Goal: Check status: Check status

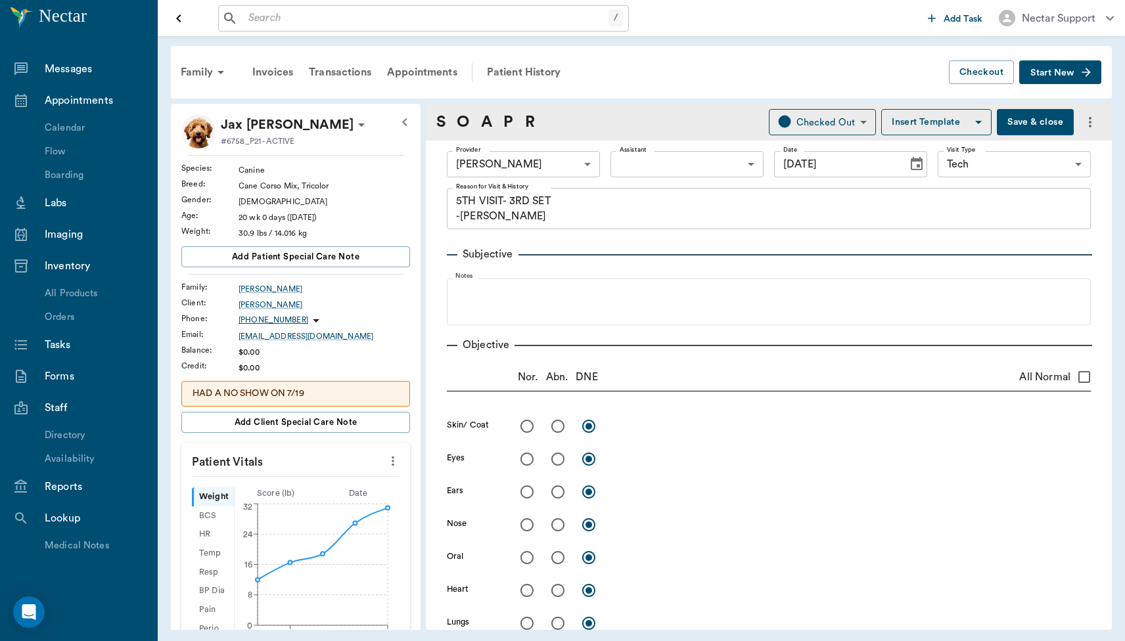
scroll to position [1208, 0]
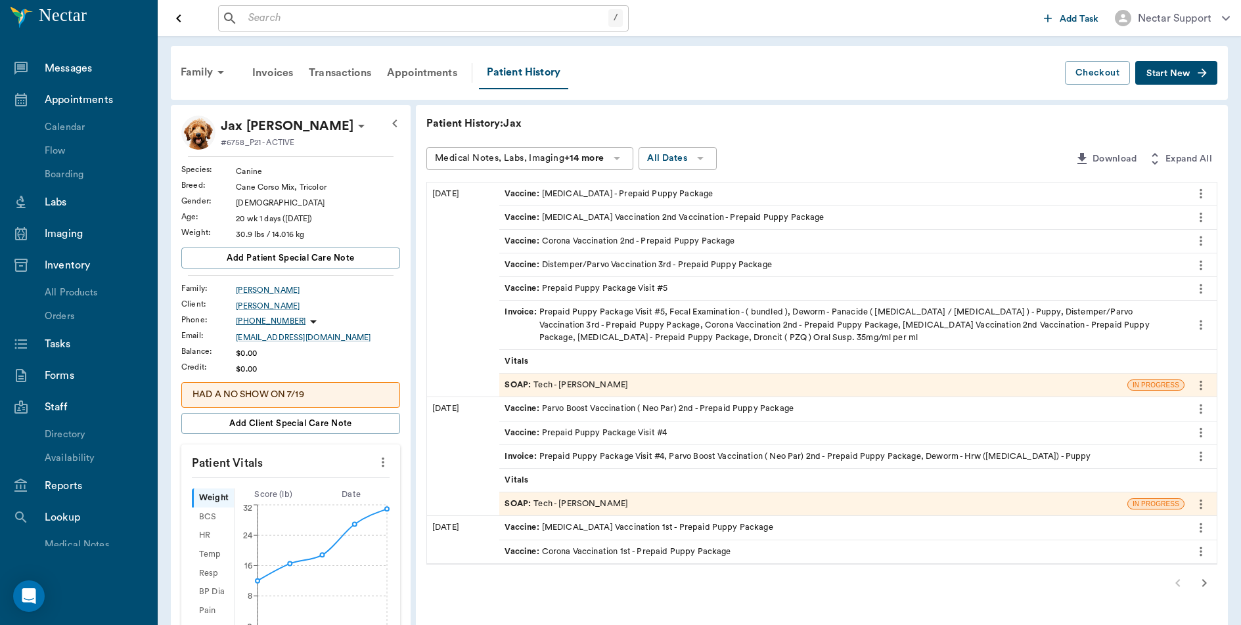
click at [951, 390] on div "SOAP : Tech - [PERSON_NAME]" at bounding box center [812, 385] width 627 height 23
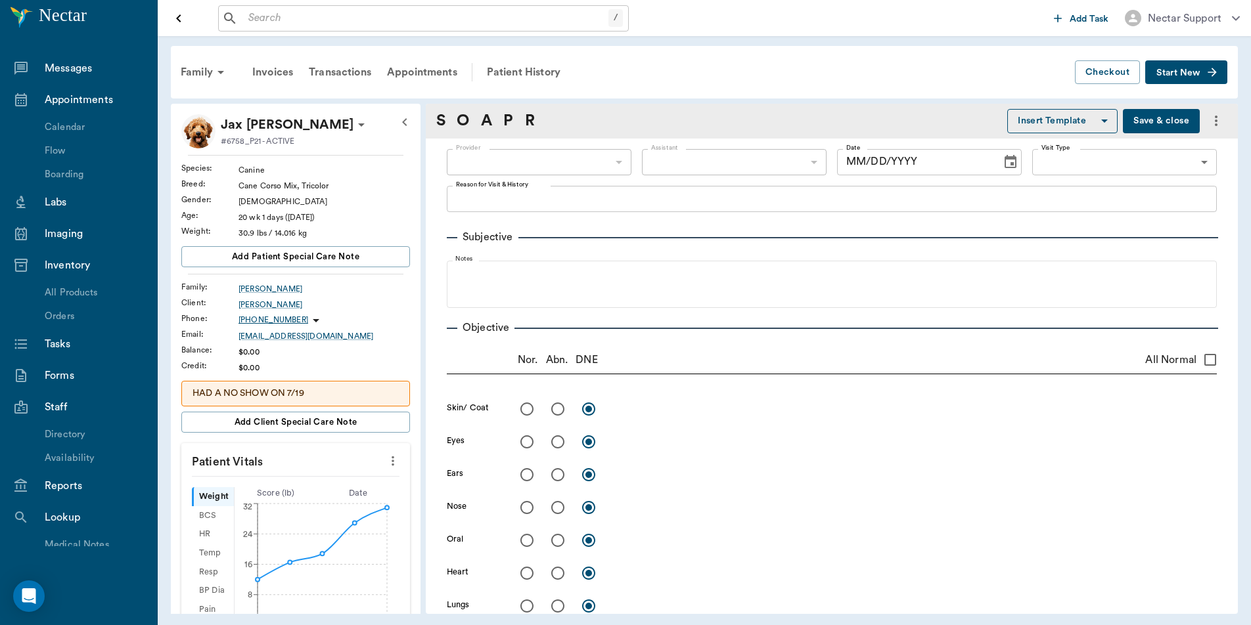
type input "63ec2e7e52e12b0ba117b124"
type input "65d2be4f46e3a538d89b8c1a"
type textarea "5TH VISIT- 3RD SET -[PERSON_NAME]"
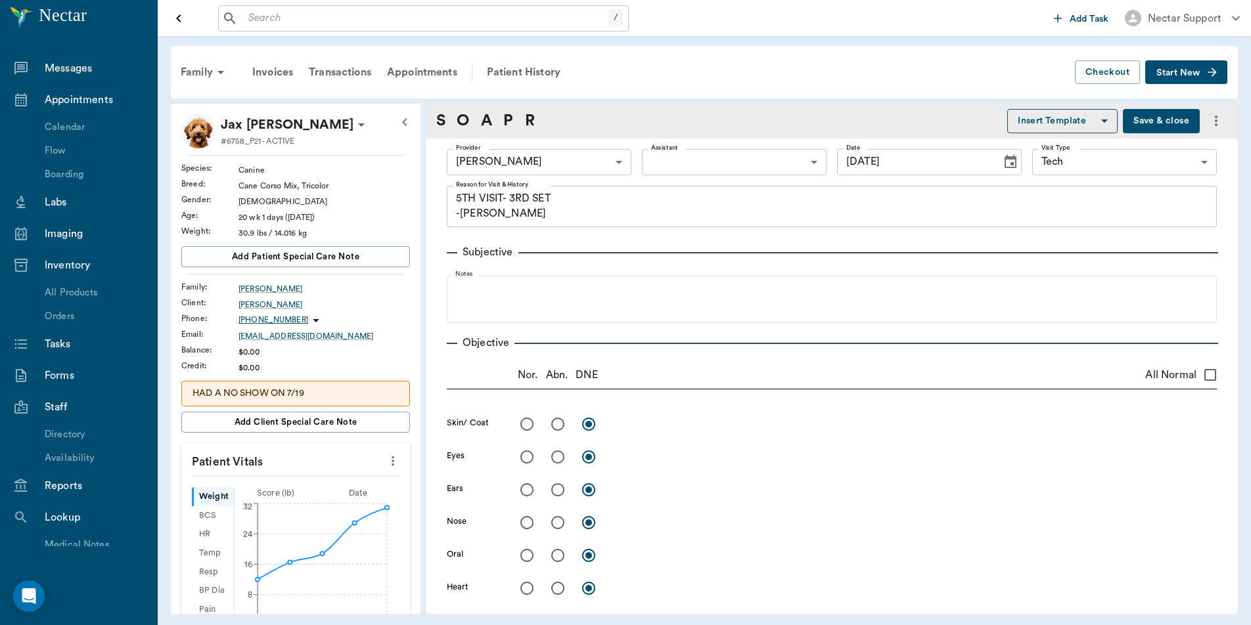
type input "[DATE]"
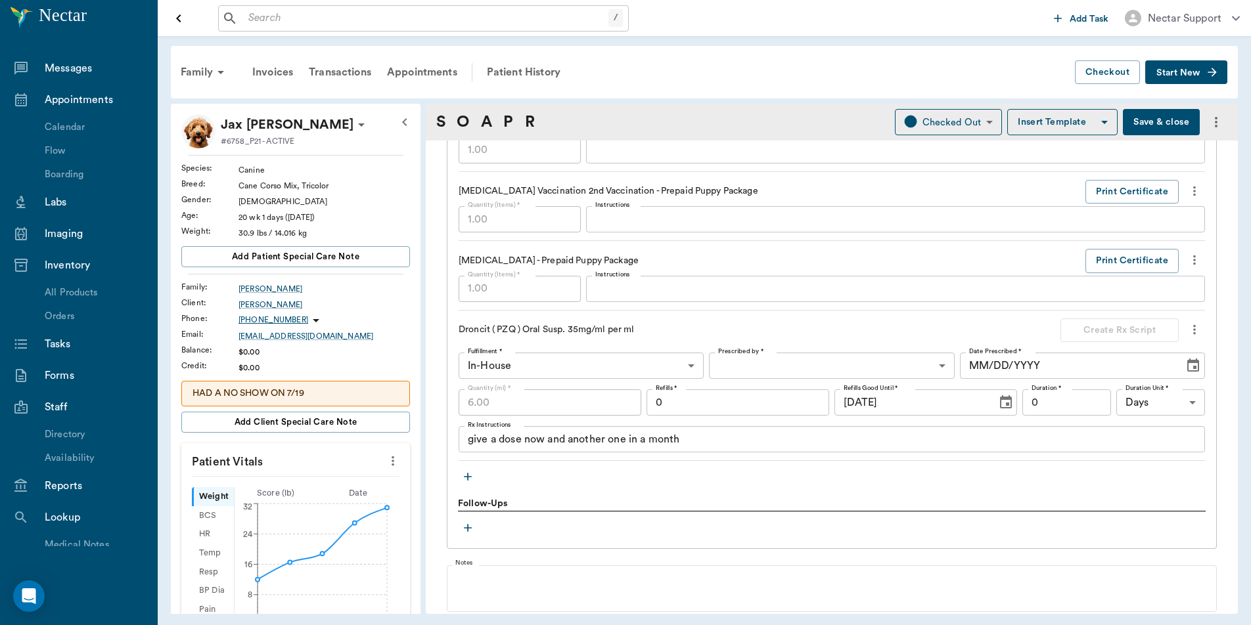
scroll to position [1287, 0]
click at [1114, 266] on button "Print Certificate" at bounding box center [1131, 263] width 93 height 24
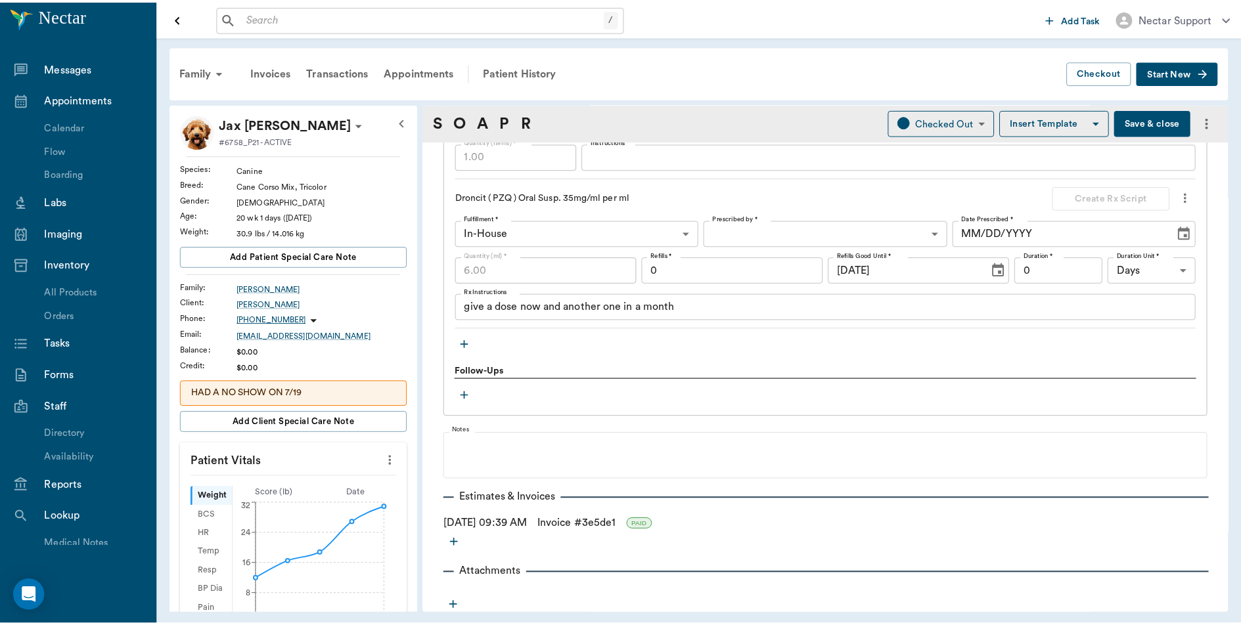
scroll to position [1425, 0]
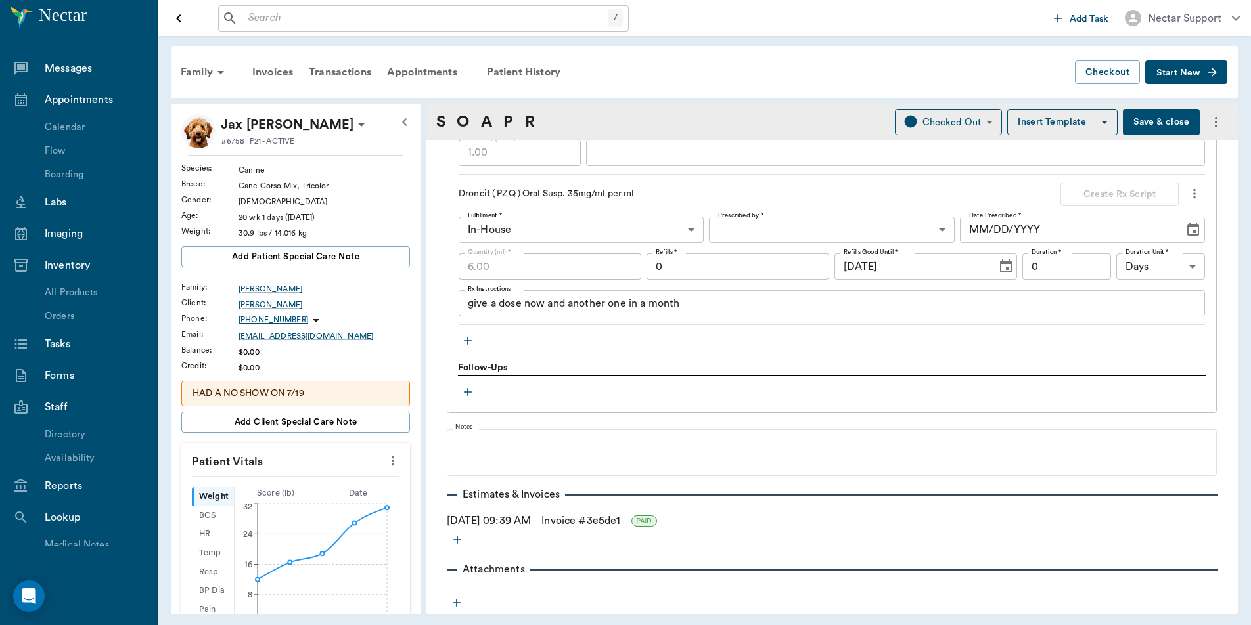
click at [598, 523] on link "Invoice # 3e5de1" at bounding box center [580, 521] width 79 height 16
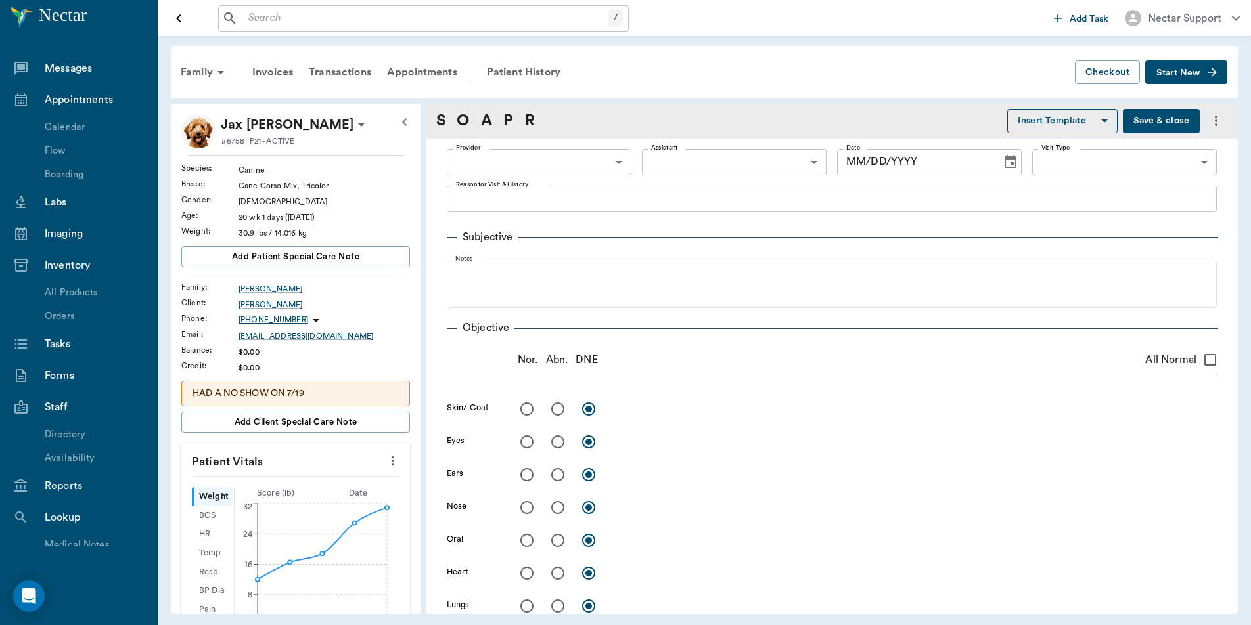
type input "63ec2e7e52e12b0ba117b124"
type input "65d2be4f46e3a538d89b8c1a"
type textarea "5TH VISIT- 3RD SET -[PERSON_NAME]"
type input "[DATE]"
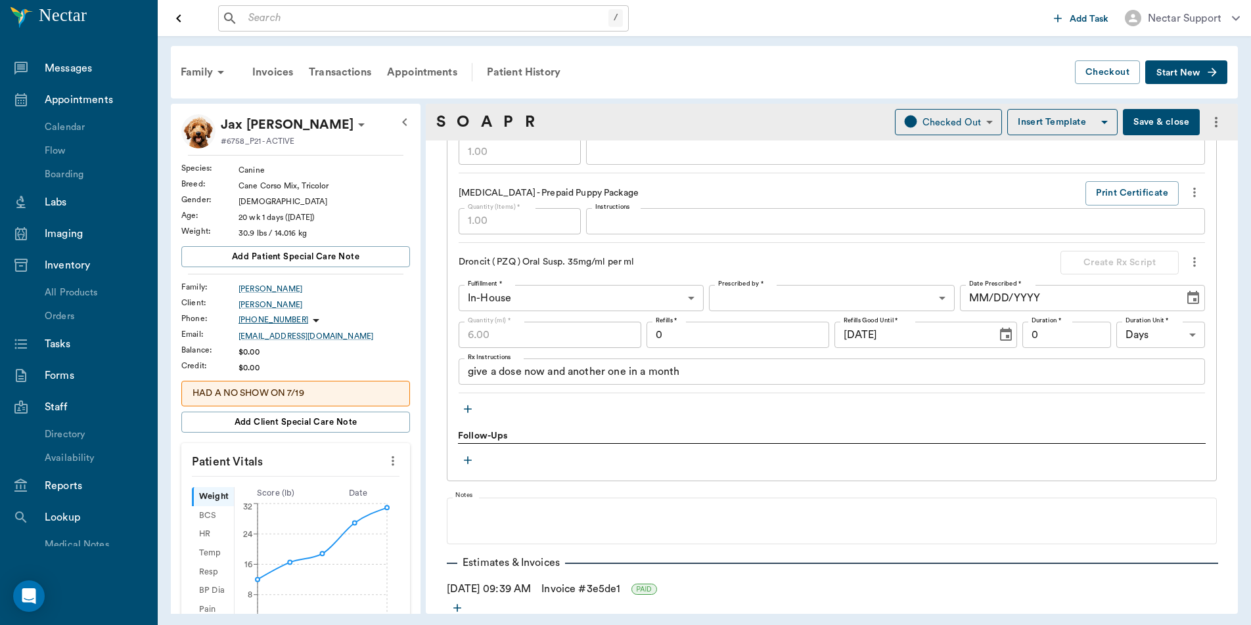
scroll to position [1351, 0]
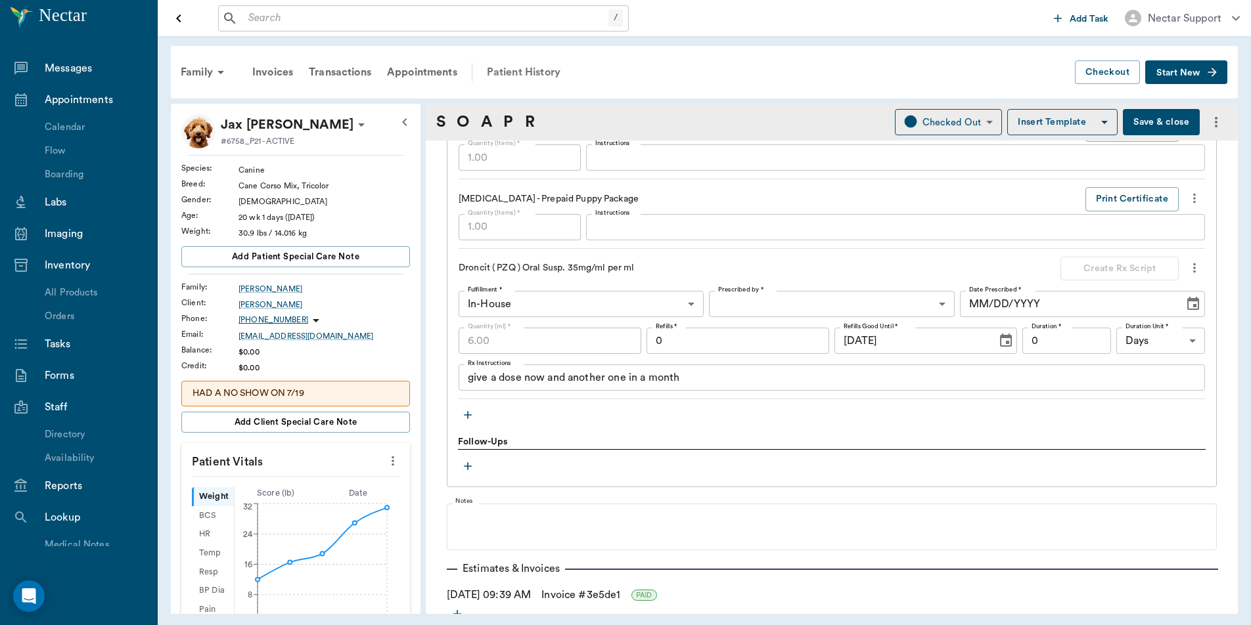
click at [535, 73] on div "Patient History" at bounding box center [523, 72] width 89 height 32
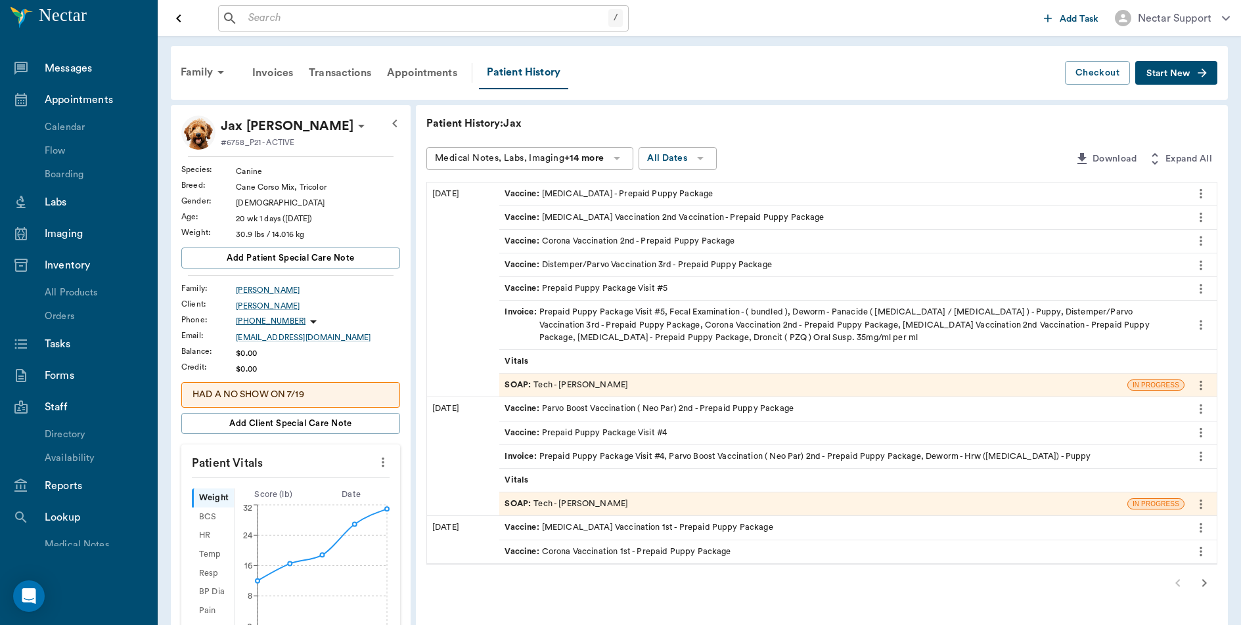
click at [1204, 192] on icon "more" at bounding box center [1201, 194] width 14 height 16
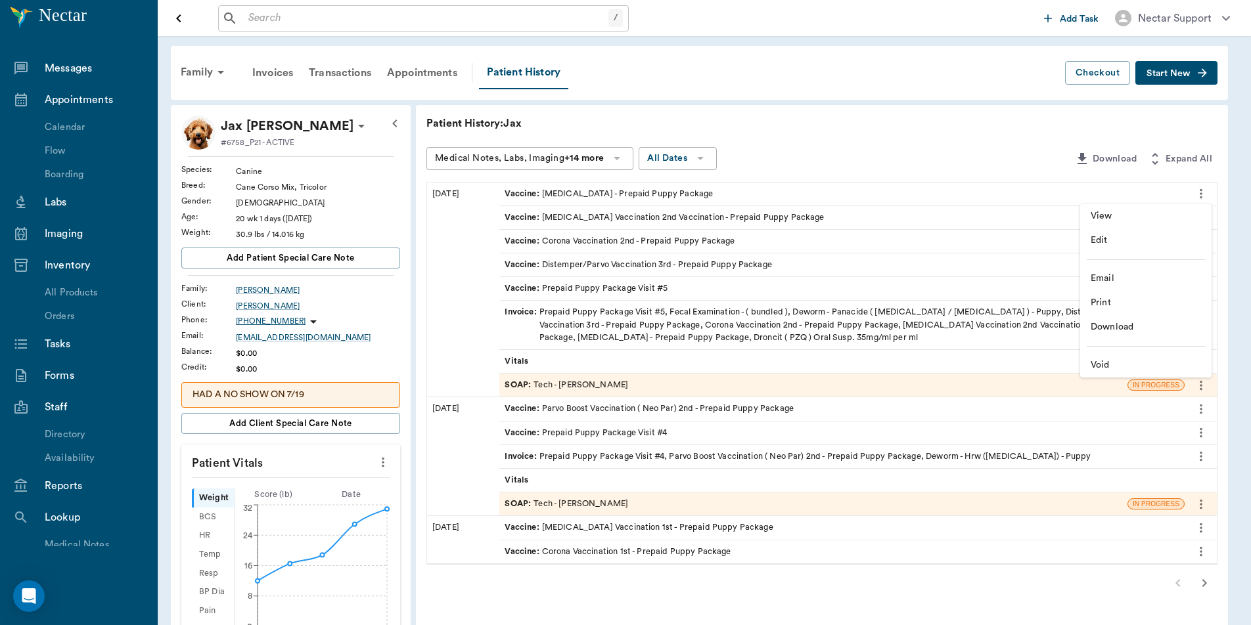
click at [1162, 211] on span "View" at bounding box center [1146, 217] width 110 height 14
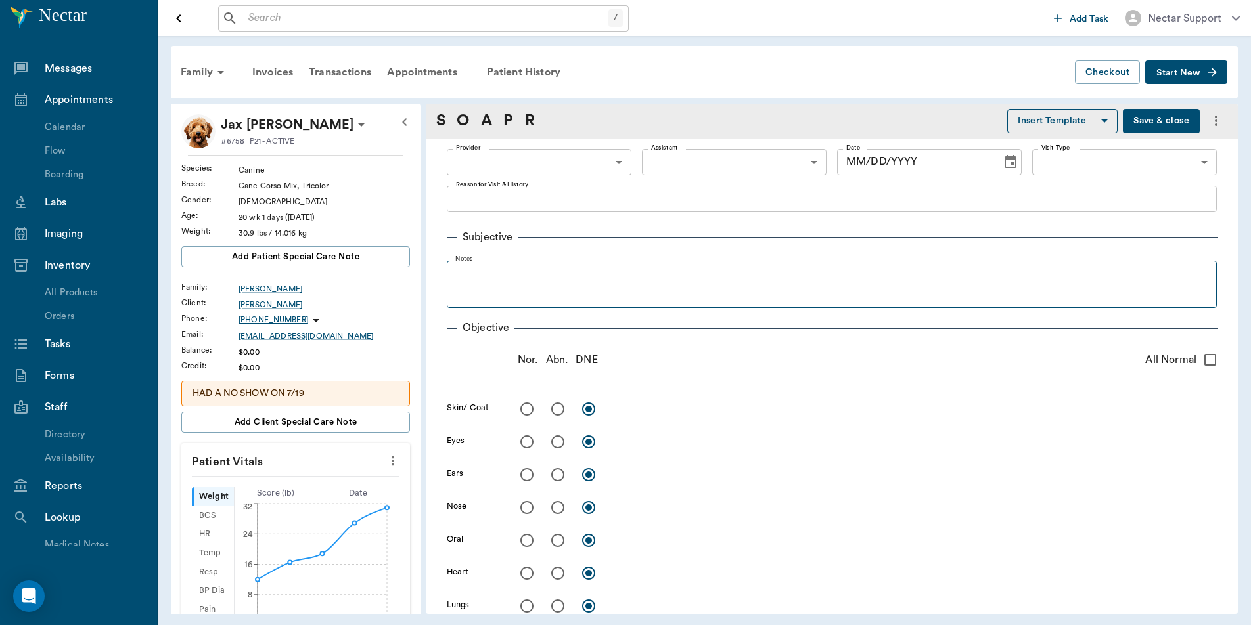
type input "63ec2e7e52e12b0ba117b124"
type input "65d2be4f46e3a538d89b8c1a"
type textarea "5TH VISIT- 3RD SET -[PERSON_NAME]"
type input "[DATE]"
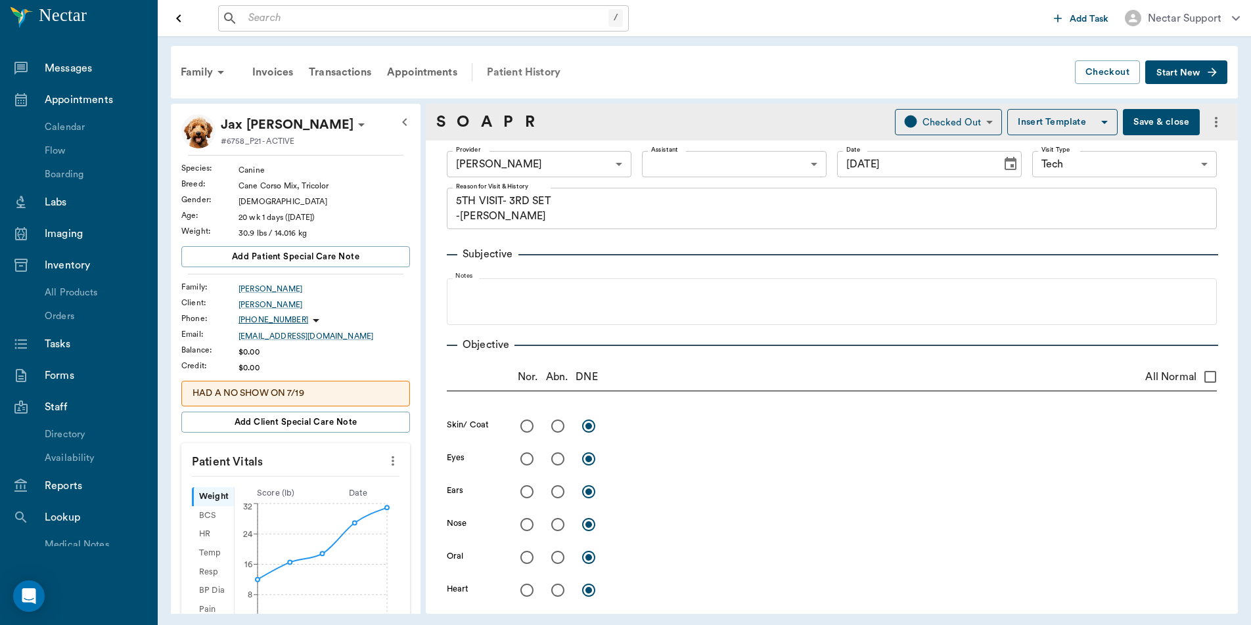
click at [522, 68] on div "Patient History" at bounding box center [523, 72] width 89 height 32
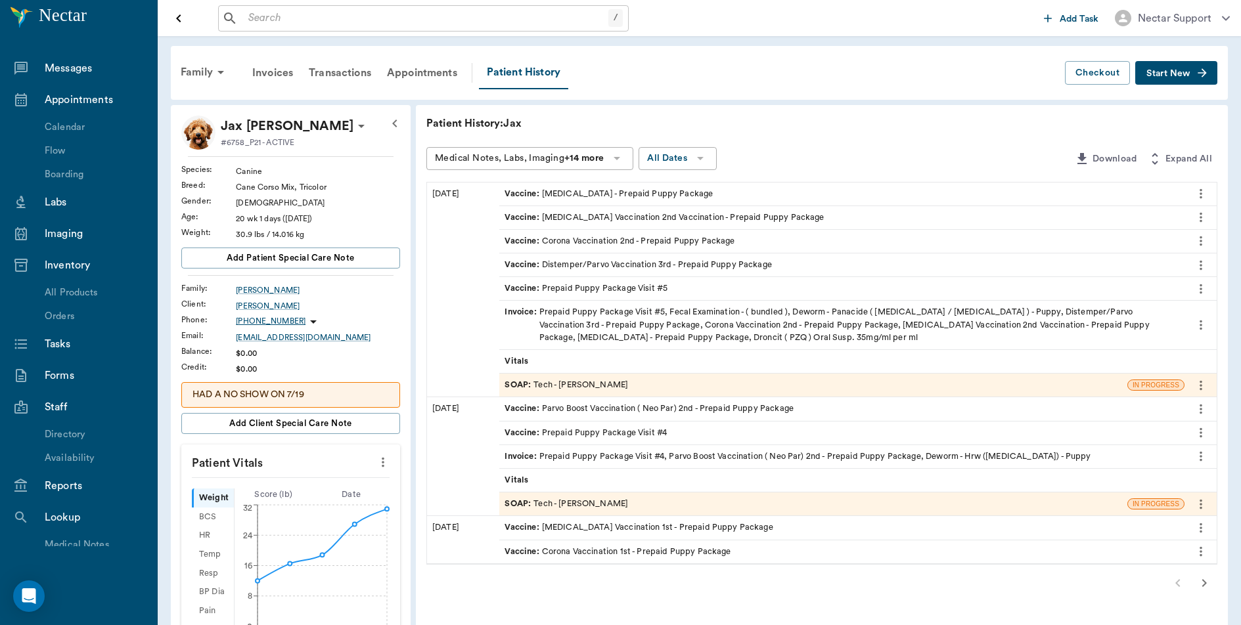
click at [1200, 192] on icon "more" at bounding box center [1201, 194] width 14 height 16
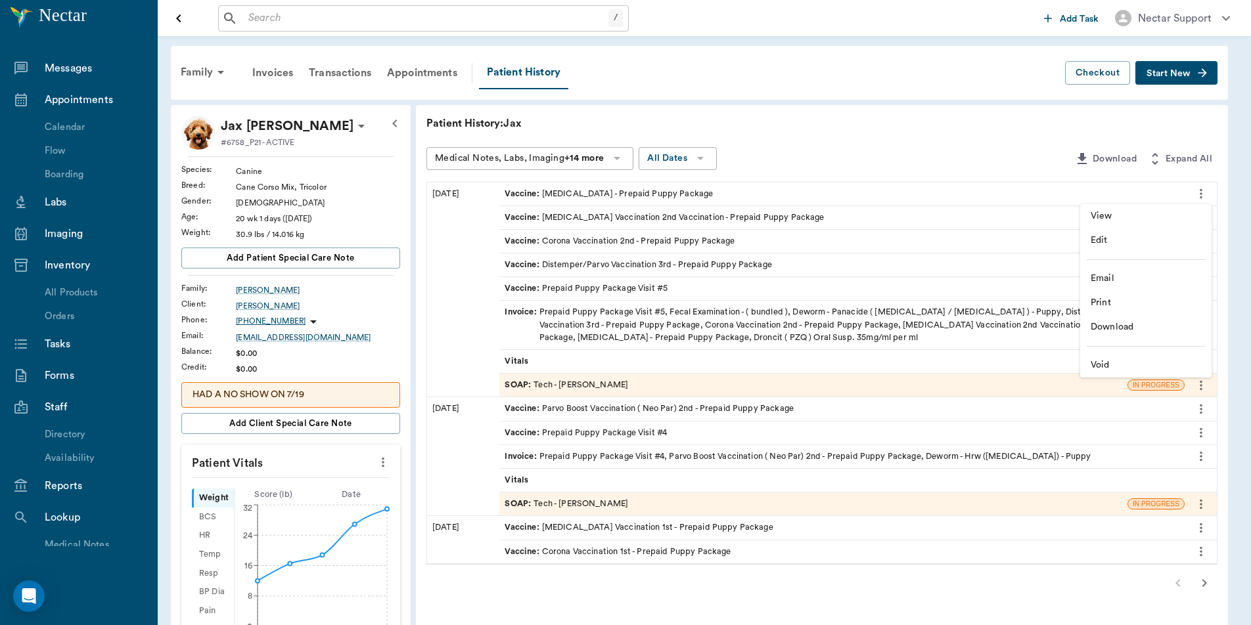
click at [1128, 217] on span "View" at bounding box center [1146, 217] width 110 height 14
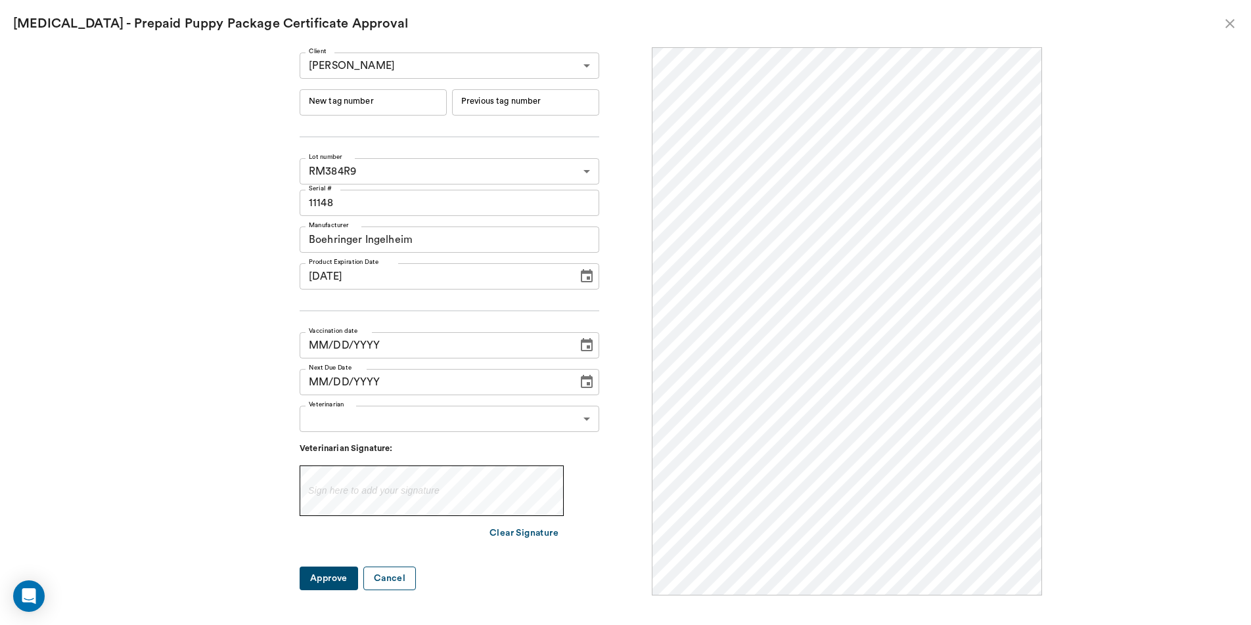
click at [416, 577] on button "Cancel" at bounding box center [389, 579] width 53 height 24
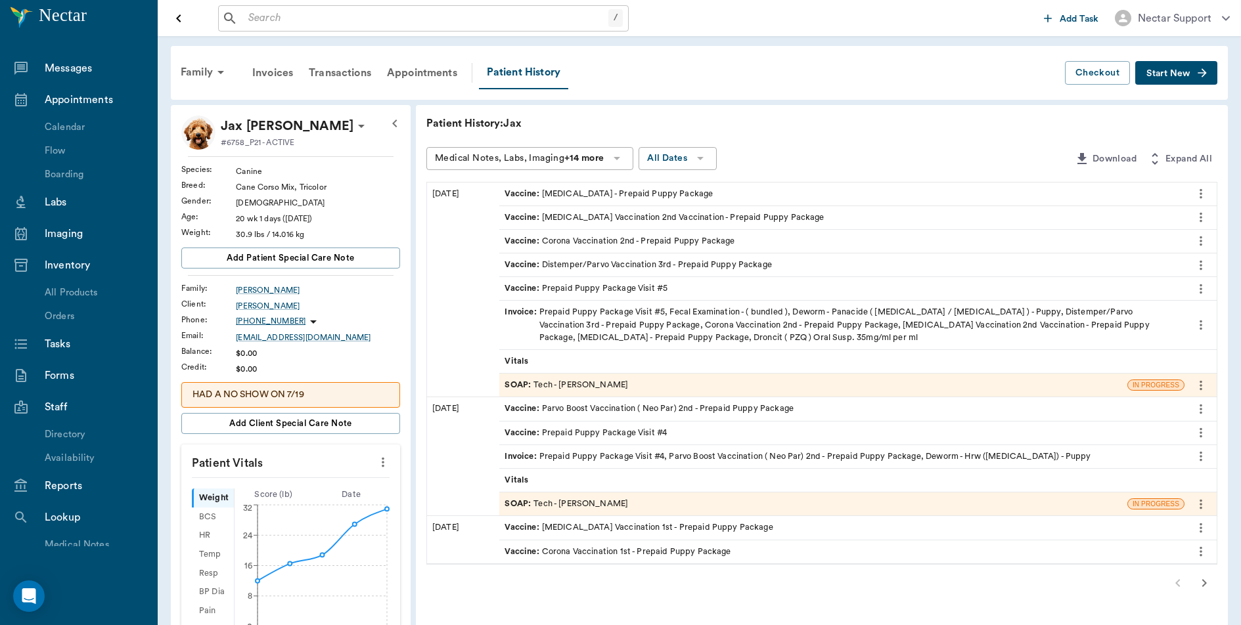
click at [1206, 192] on icon "more" at bounding box center [1201, 194] width 14 height 16
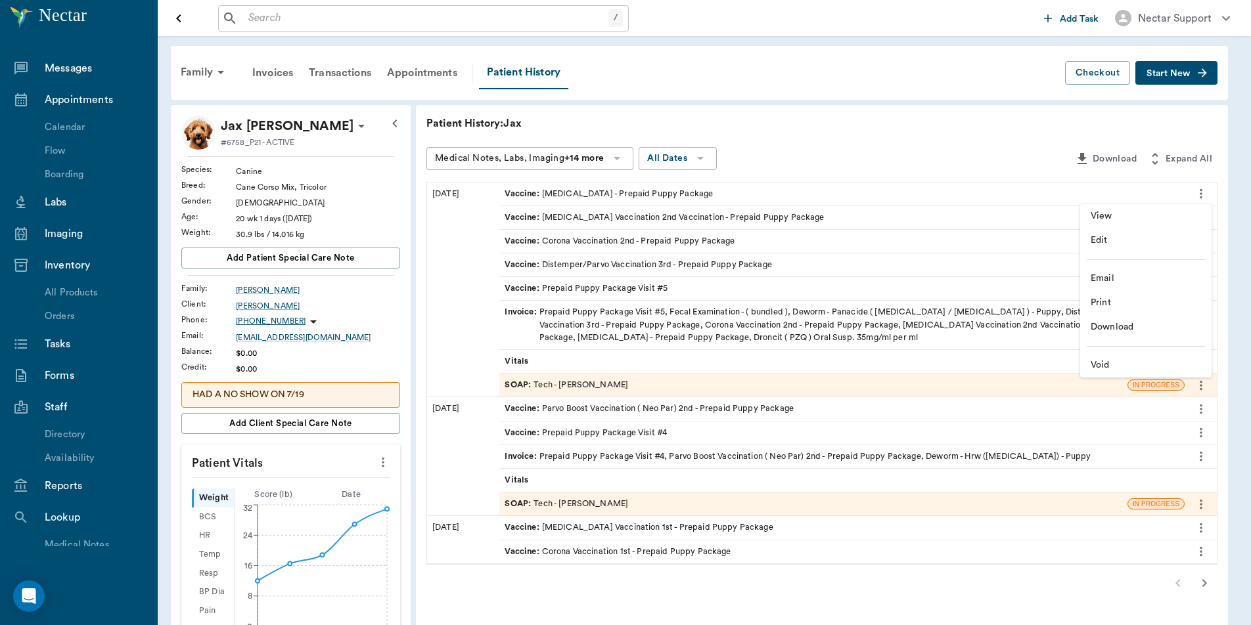
click at [1182, 210] on span "View" at bounding box center [1146, 217] width 110 height 14
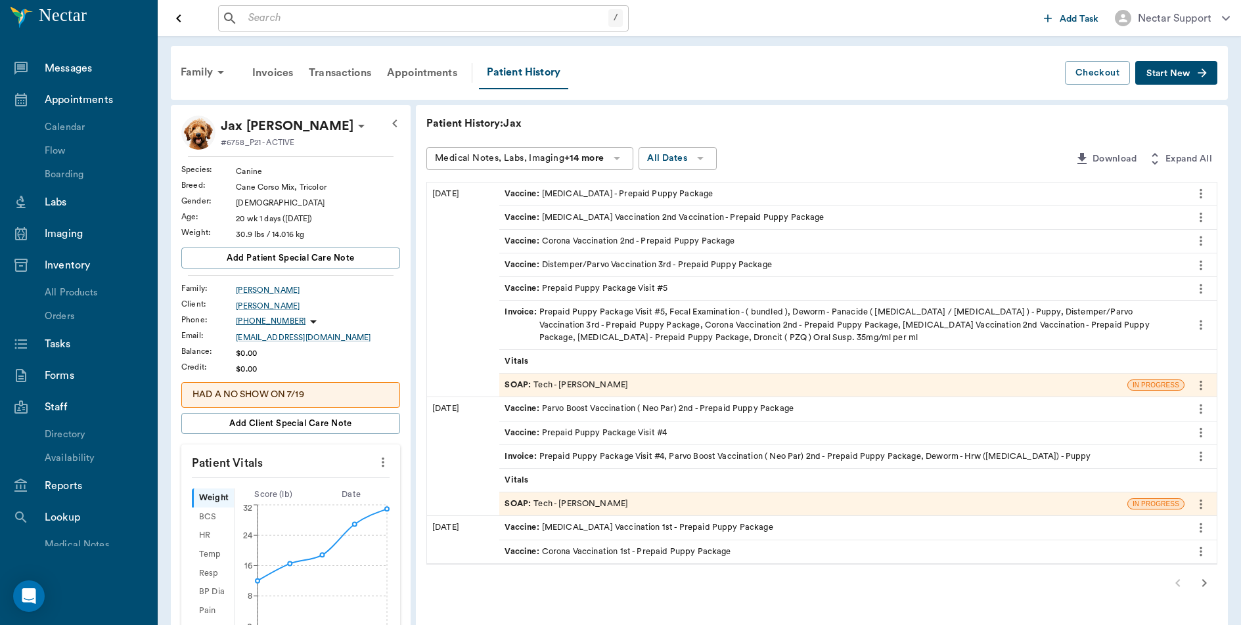
click at [1198, 194] on icon "more" at bounding box center [1201, 194] width 14 height 16
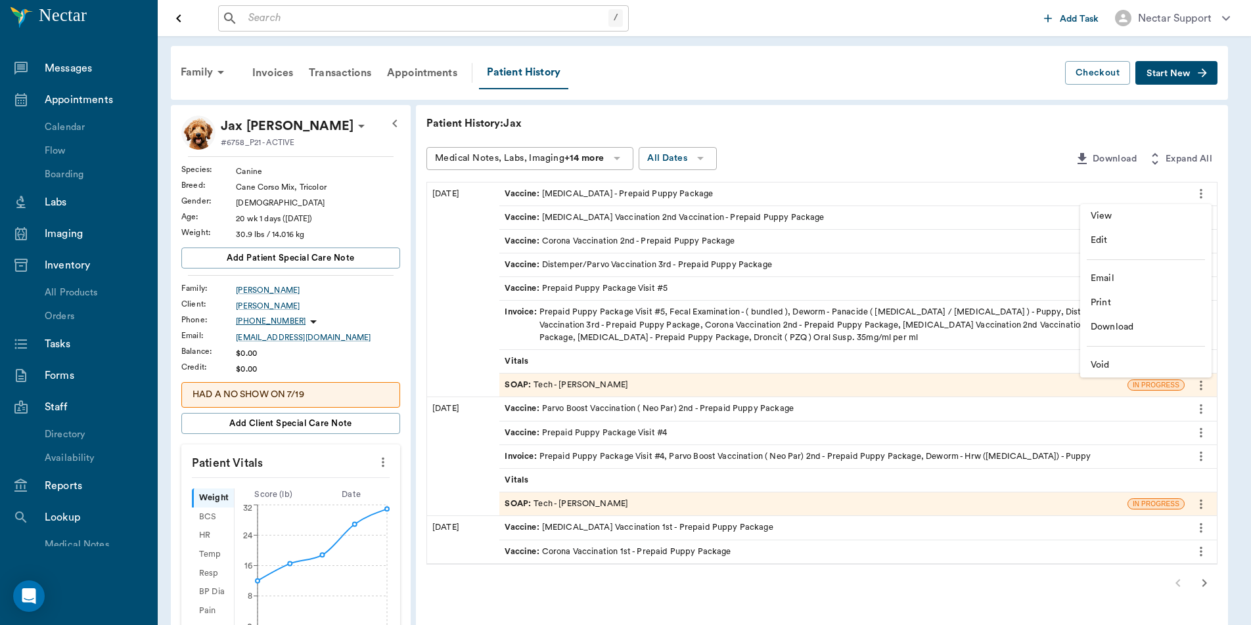
click at [1169, 212] on span "View" at bounding box center [1146, 217] width 110 height 14
